Goal: Task Accomplishment & Management: Manage account settings

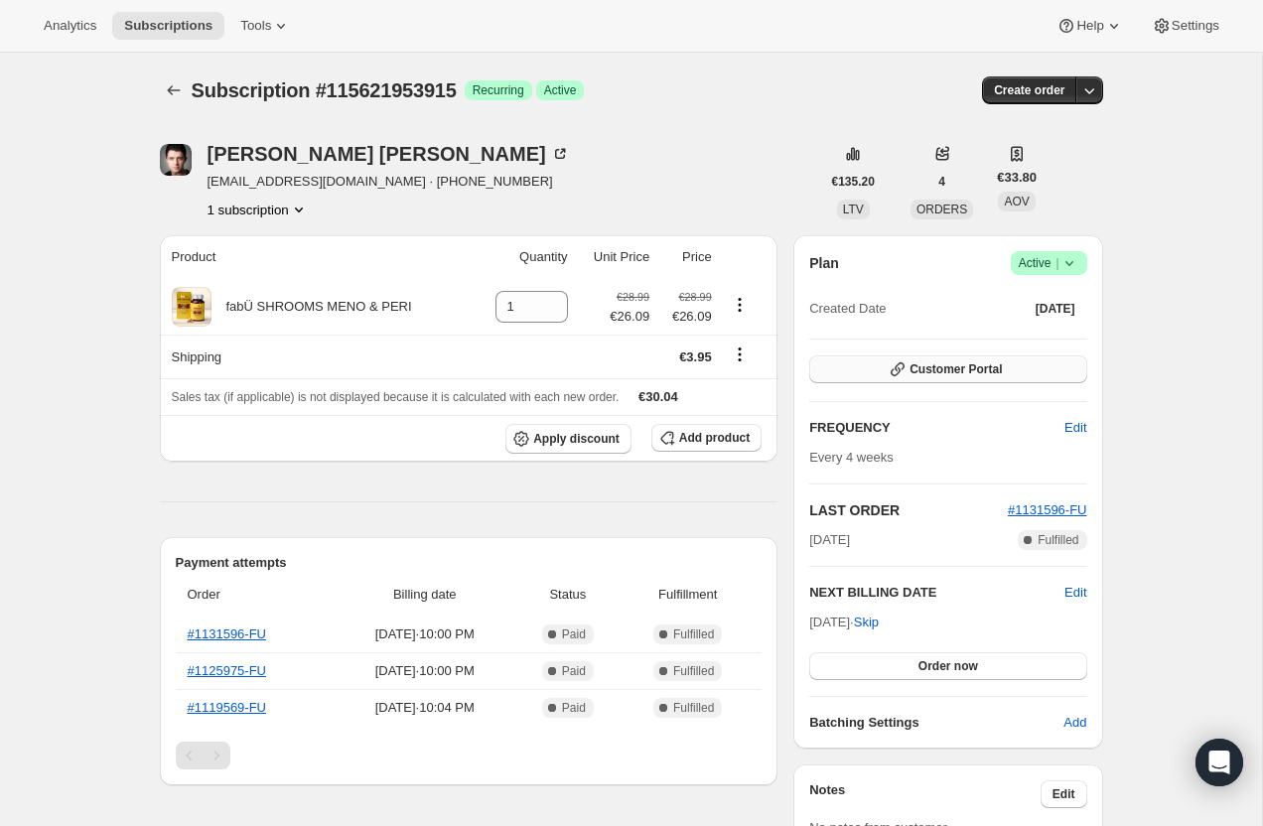
click at [952, 374] on span "Customer Portal" at bounding box center [956, 370] width 92 height 16
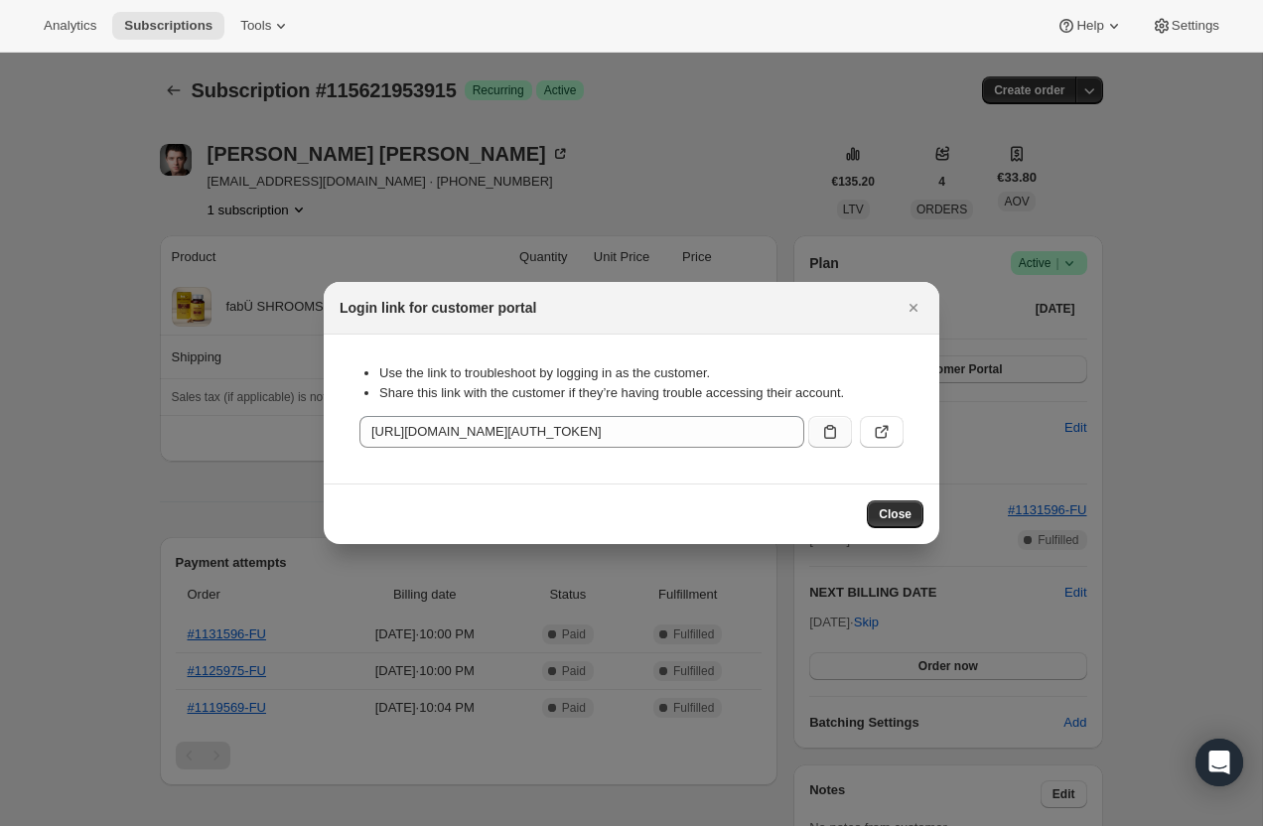
click at [828, 426] on icon ":r2q:" at bounding box center [830, 432] width 20 height 20
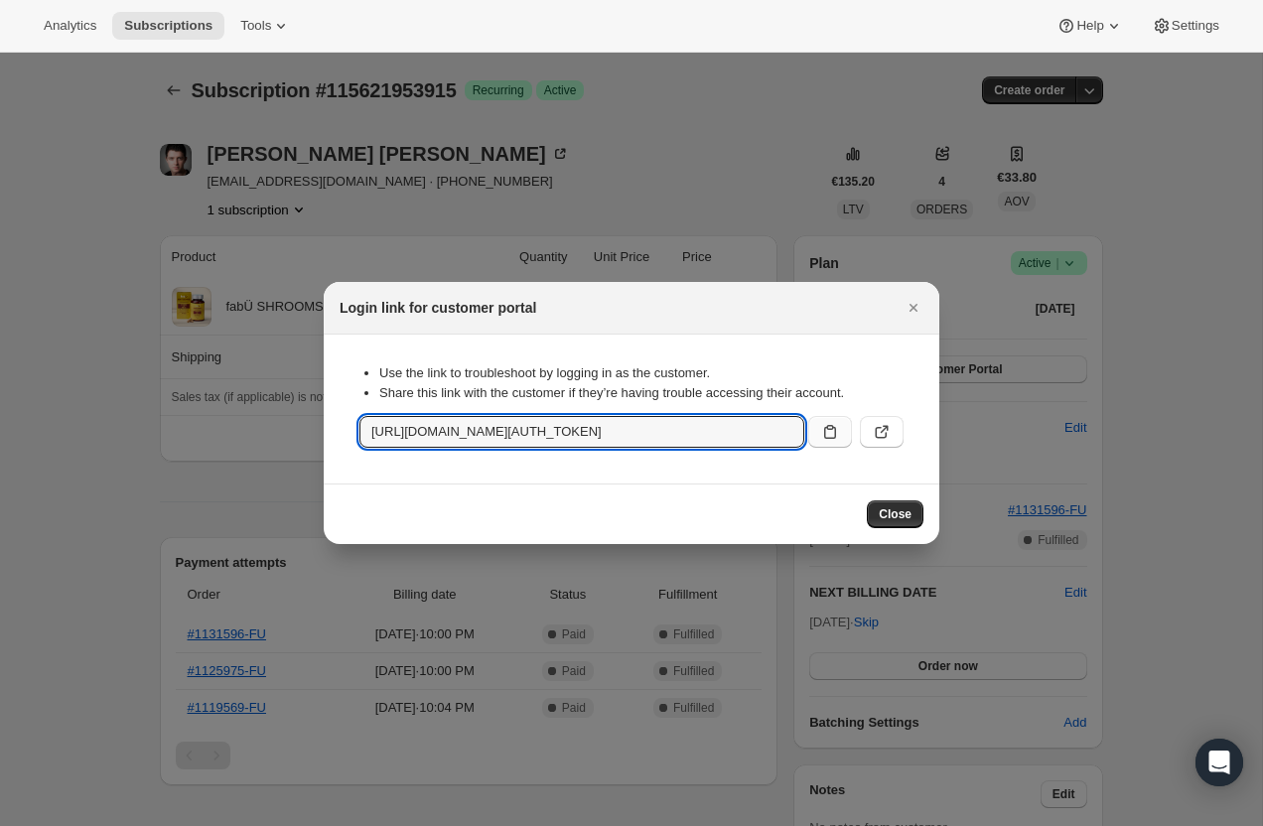
click at [909, 530] on div "Close" at bounding box center [632, 514] width 616 height 61
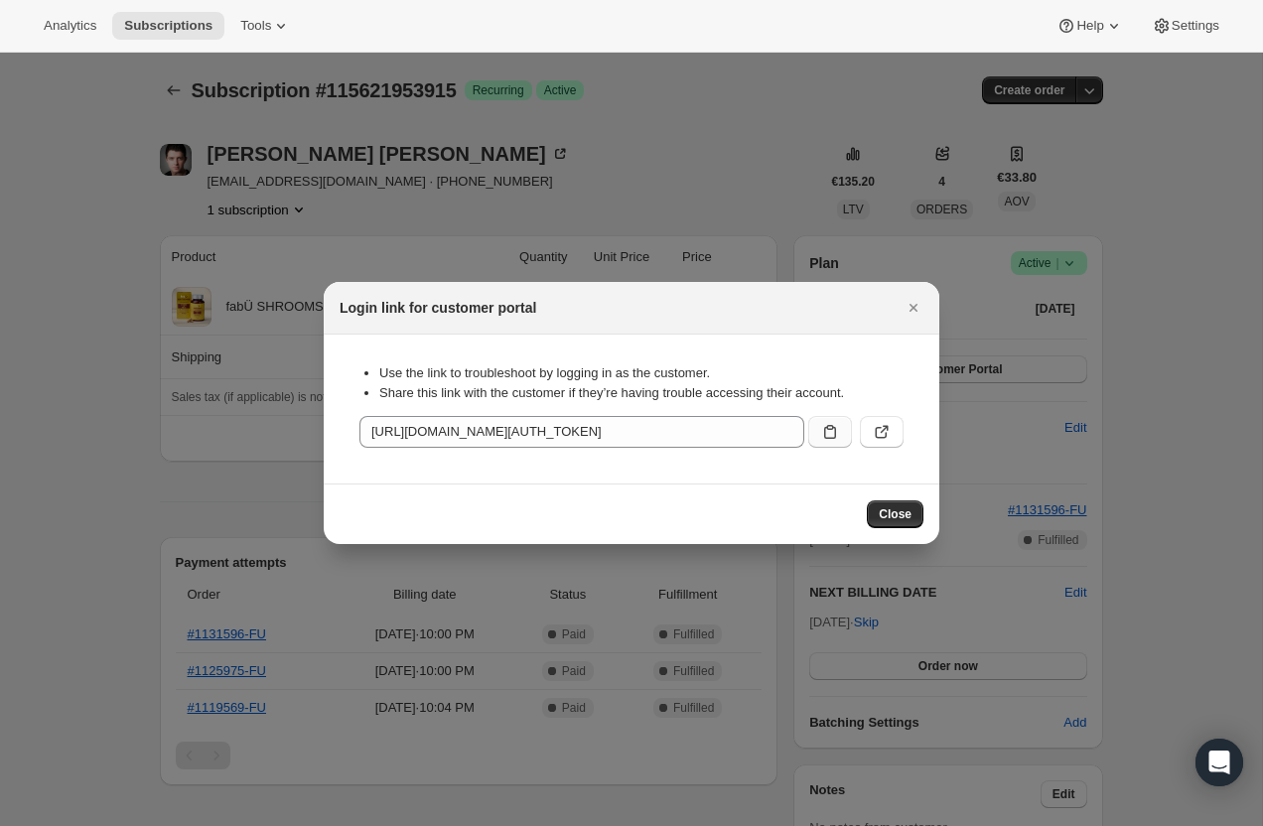
click at [909, 530] on div "Close" at bounding box center [632, 514] width 616 height 61
click at [883, 495] on div "Close" at bounding box center [632, 514] width 616 height 61
click at [895, 509] on span "Close" at bounding box center [895, 515] width 33 height 16
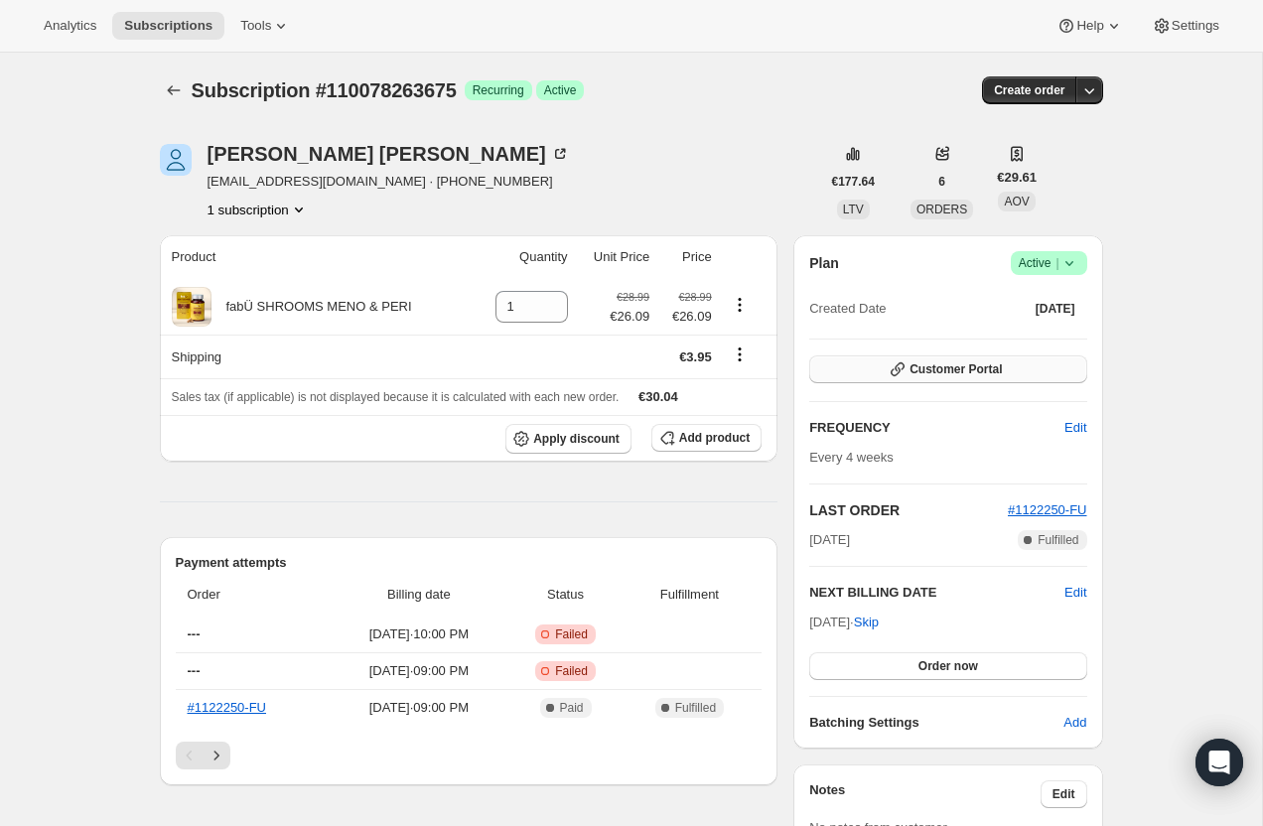
click at [950, 356] on button "Customer Portal" at bounding box center [947, 370] width 277 height 28
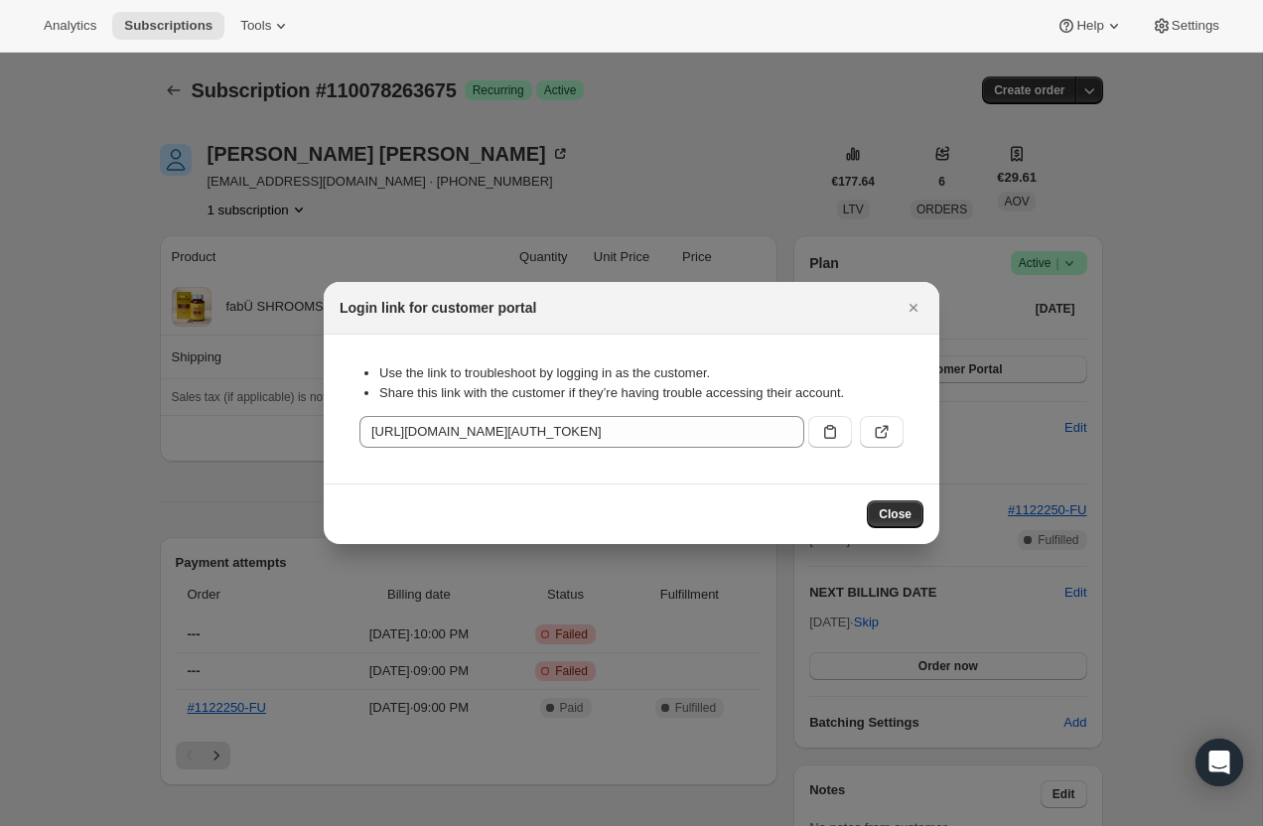
click at [840, 455] on div "Use the link to troubleshoot by logging in as the customer. Share this link wit…" at bounding box center [632, 409] width 584 height 117
click at [831, 438] on icon ":r2c:" at bounding box center [830, 432] width 20 height 20
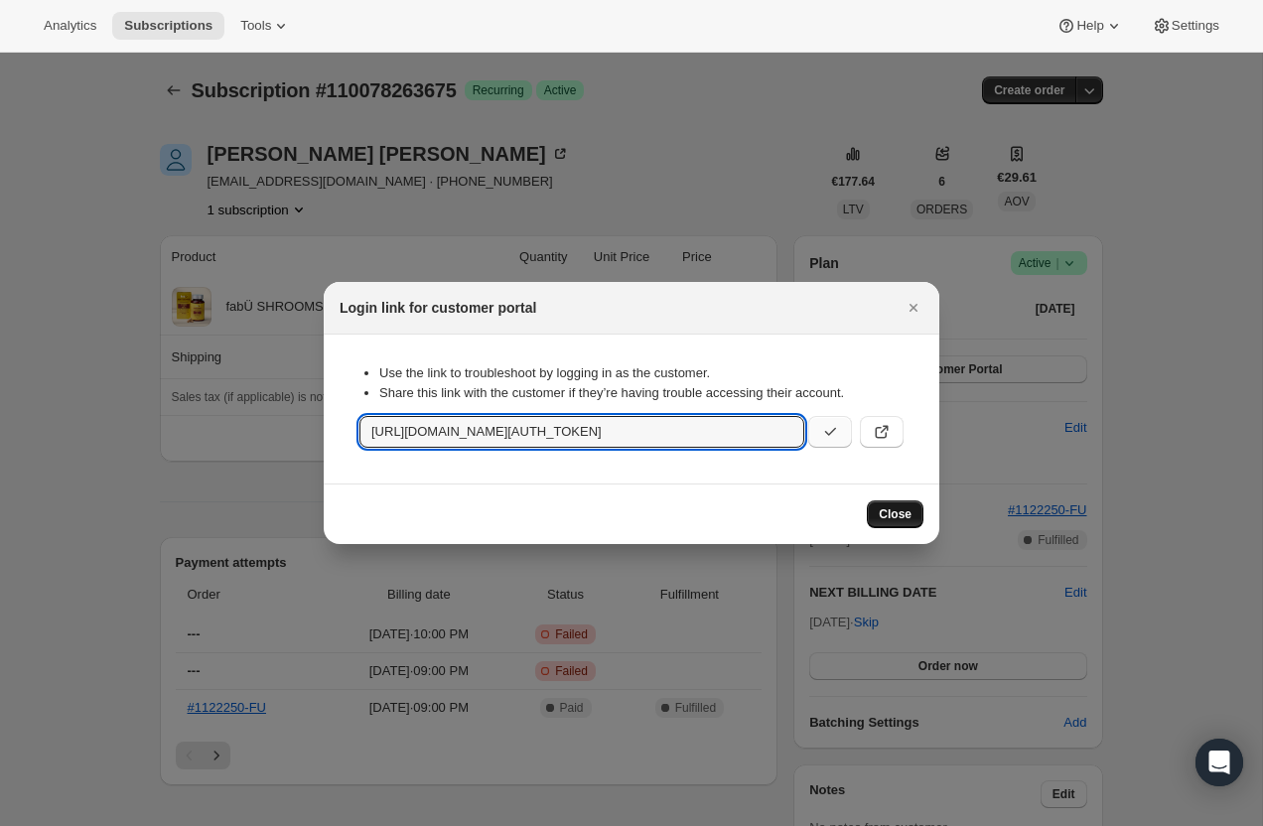
click at [889, 515] on span "Close" at bounding box center [895, 515] width 33 height 16
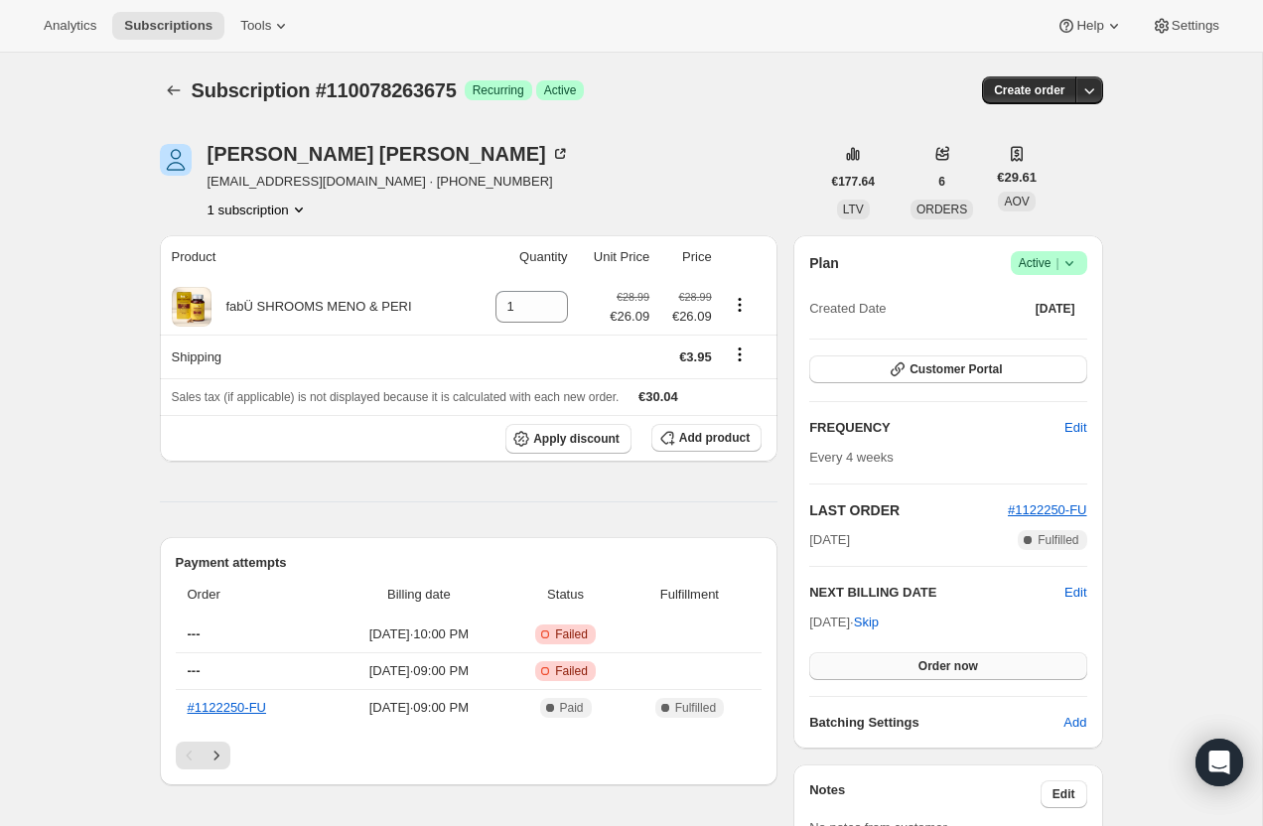
click at [864, 665] on button "Order now" at bounding box center [947, 667] width 277 height 28
click at [922, 354] on div "Plan Success Active | Created Date Mar 20, 2025 Customer Portal FREQUENCY Edit …" at bounding box center [947, 492] width 277 height 482
click at [927, 366] on span "Customer Portal" at bounding box center [956, 370] width 92 height 16
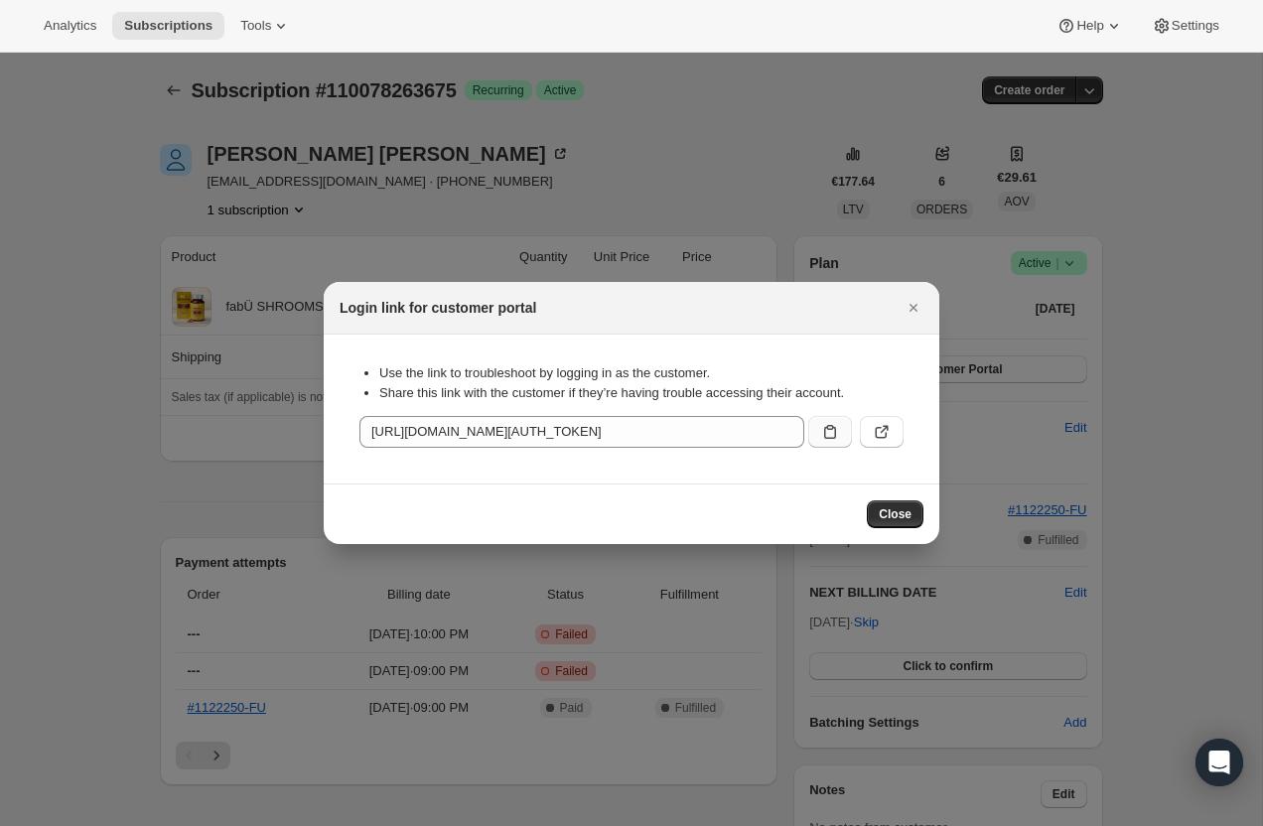
click at [828, 435] on icon ":r2c:" at bounding box center [830, 432] width 20 height 20
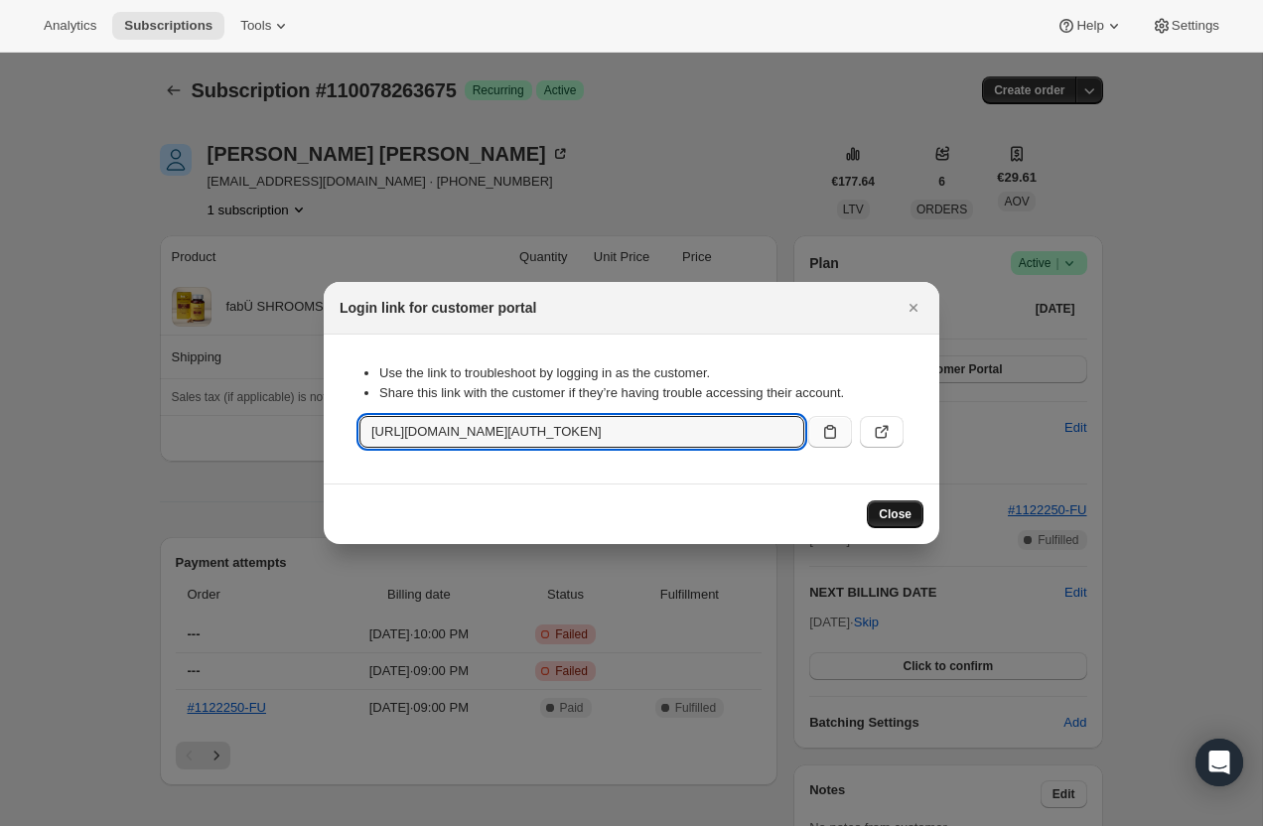
click at [894, 511] on span "Close" at bounding box center [895, 515] width 33 height 16
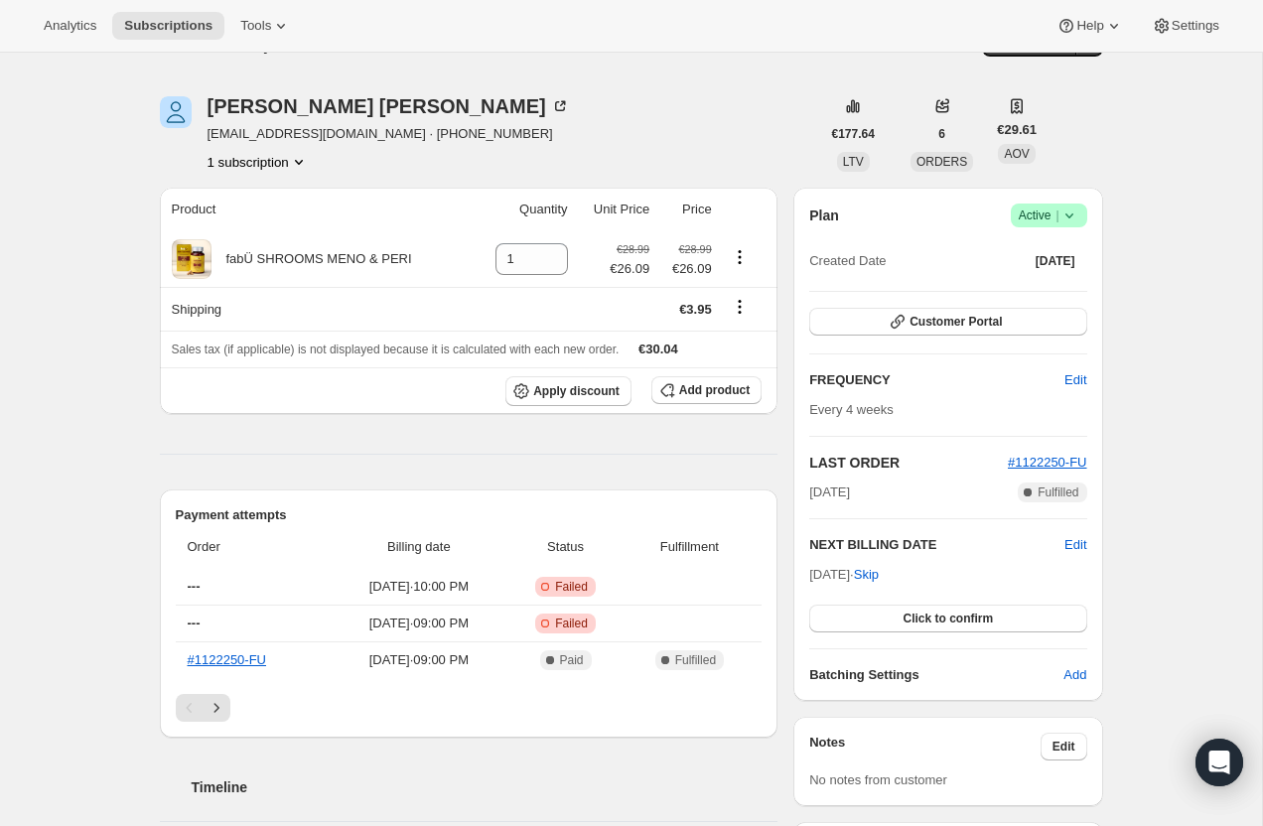
scroll to position [49, 0]
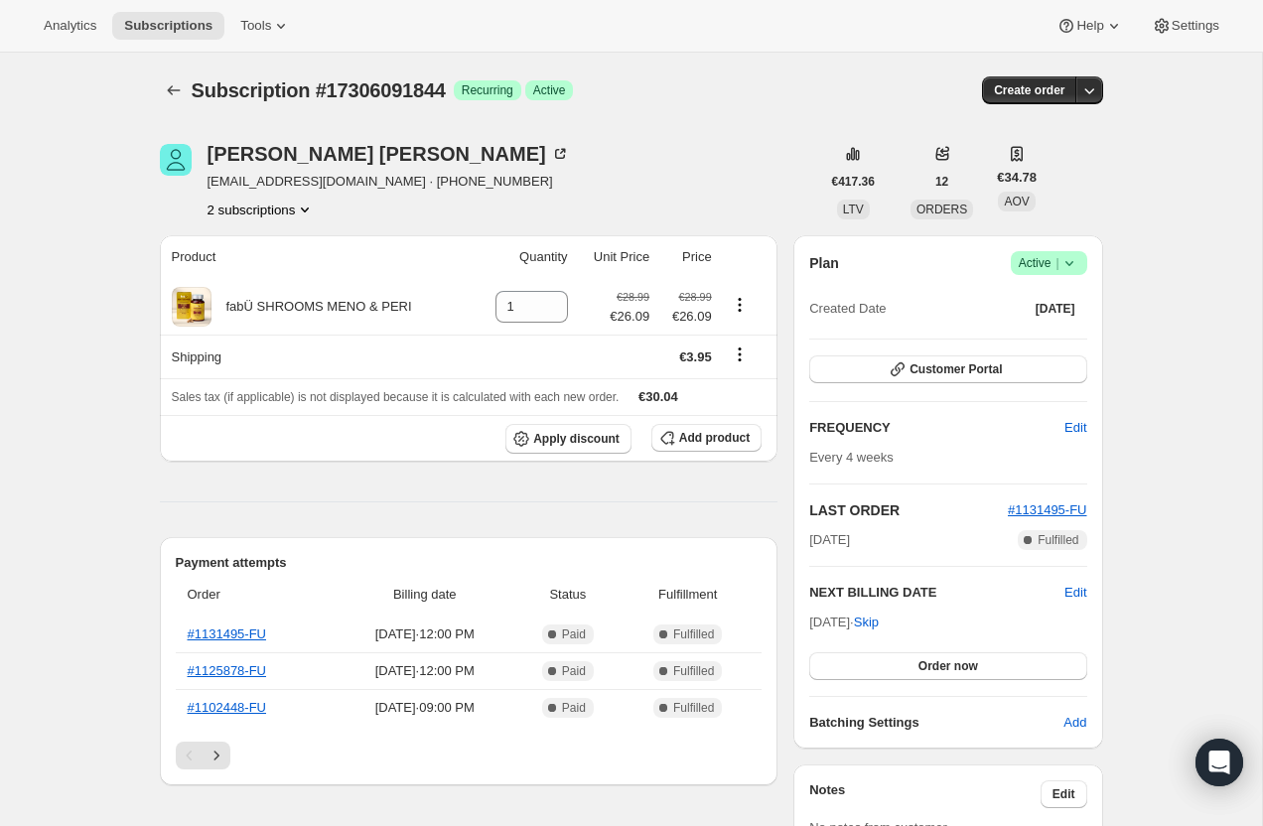
click at [281, 215] on button "2 subscriptions" at bounding box center [262, 210] width 108 height 20
click at [284, 250] on span "114466128251" at bounding box center [260, 247] width 138 height 20
click at [277, 206] on button "2 subscriptions" at bounding box center [262, 210] width 108 height 20
click at [288, 285] on span "17306091844" at bounding box center [261, 281] width 145 height 20
click at [262, 219] on button "2 subscriptions" at bounding box center [262, 210] width 108 height 20
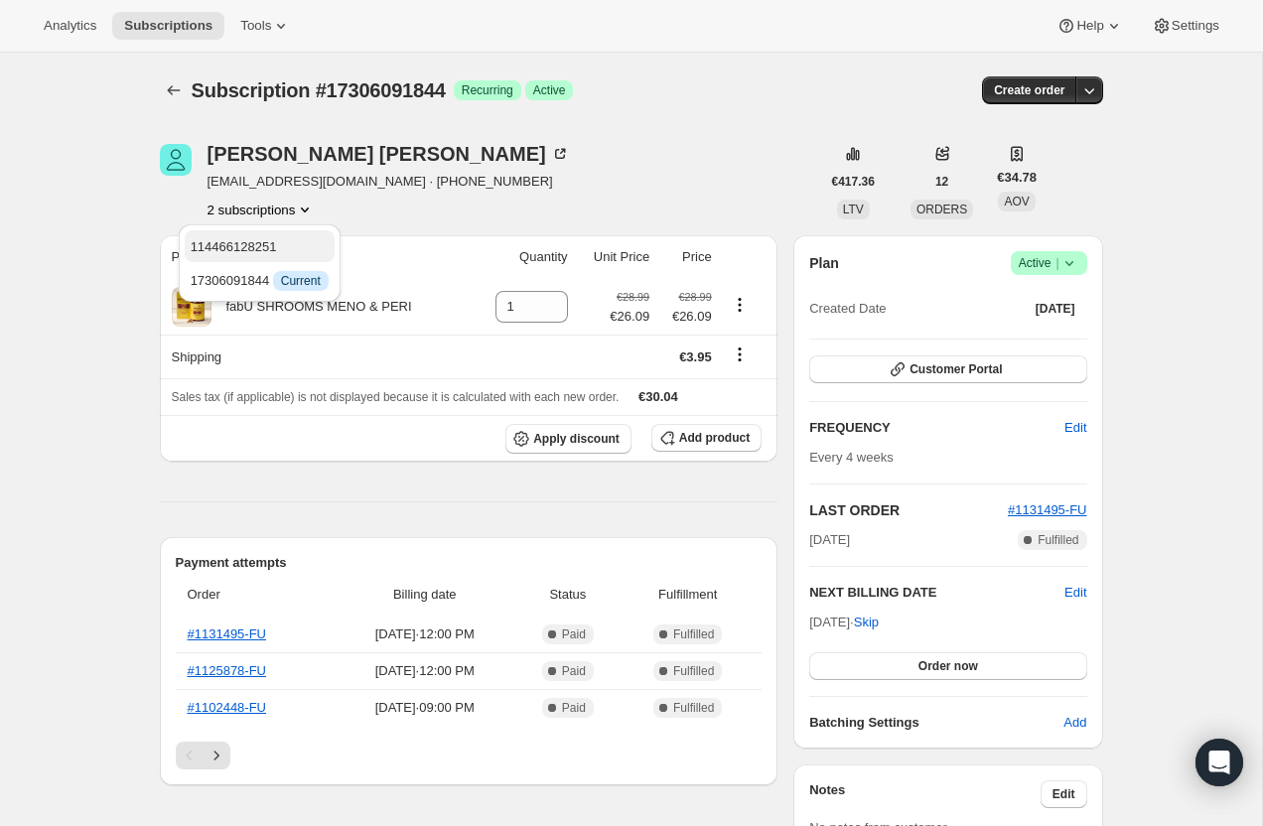
click at [268, 252] on span "114466128251" at bounding box center [234, 246] width 86 height 15
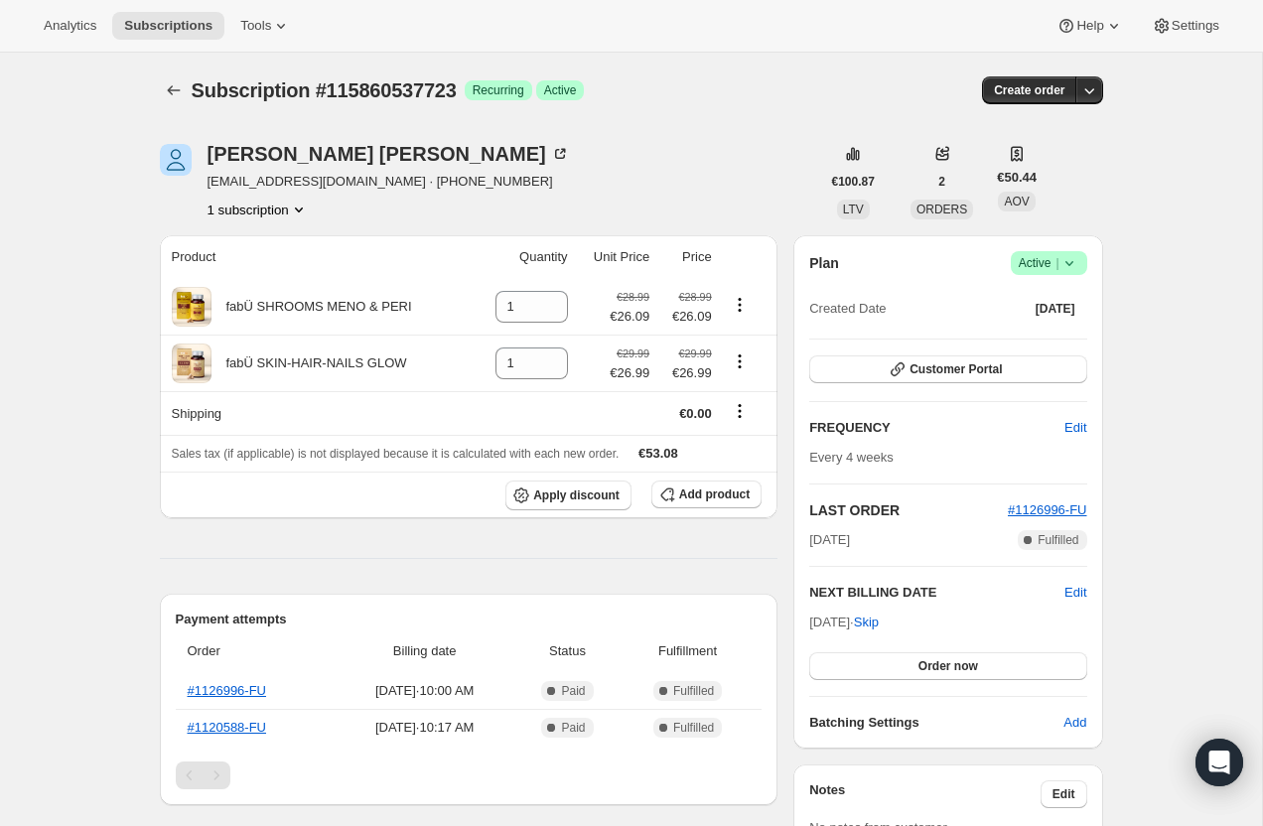
click at [1077, 269] on icon at bounding box center [1070, 263] width 20 height 20
click at [1052, 305] on span "Pause subscription" at bounding box center [1041, 302] width 109 height 15
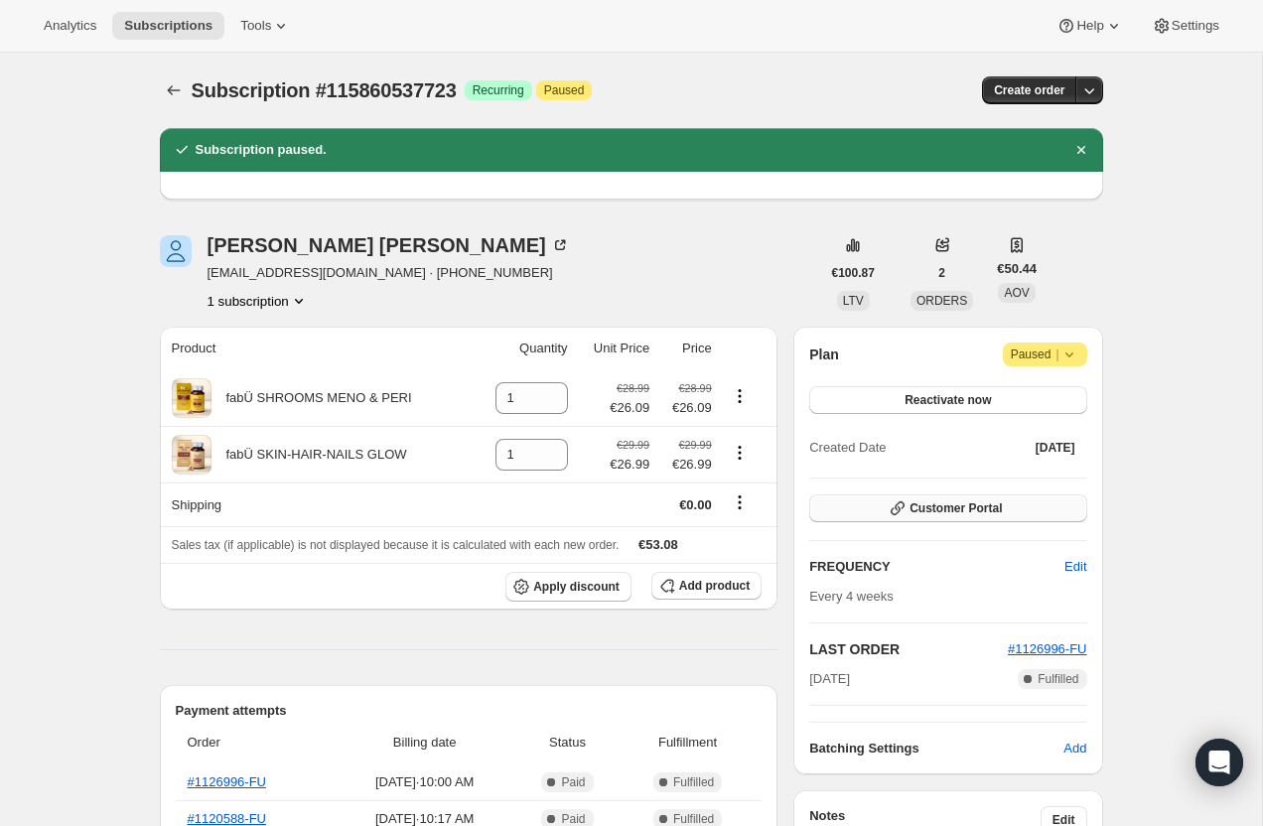
click at [947, 506] on span "Customer Portal" at bounding box center [956, 509] width 92 height 16
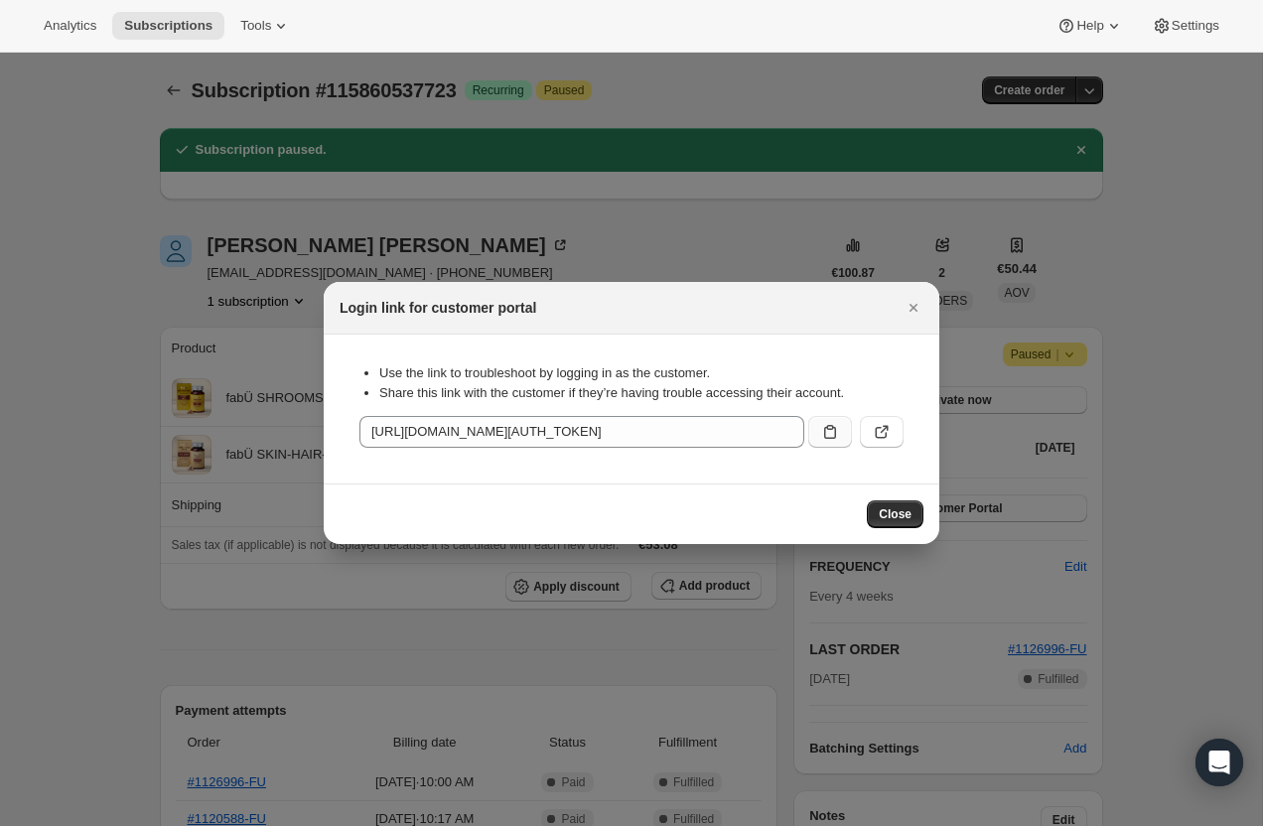
click at [830, 428] on icon ":r5s:" at bounding box center [830, 432] width 20 height 20
click at [911, 518] on span "Close" at bounding box center [895, 515] width 33 height 16
